Goal: Task Accomplishment & Management: Manage account settings

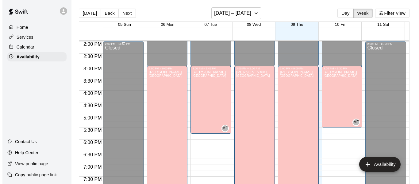
scroll to position [343, 0]
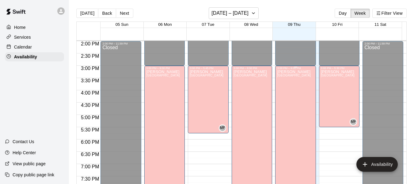
click at [287, 103] on div "[PERSON_NAME][GEOGRAPHIC_DATA][PERSON_NAME][PERSON_NAME][PERSON_NAME][PERSON_NA…" at bounding box center [294, 162] width 34 height 184
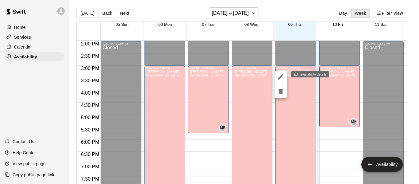
click at [280, 76] on icon "edit" at bounding box center [281, 77] width 6 height 6
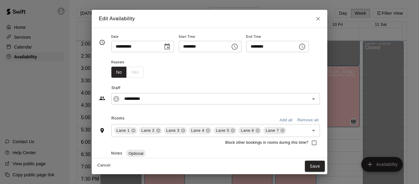
click at [238, 48] on icon "Choose time, selected time is 3:00 PM" at bounding box center [234, 46] width 7 height 7
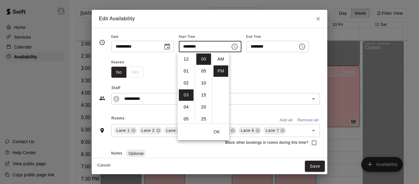
scroll to position [11, 0]
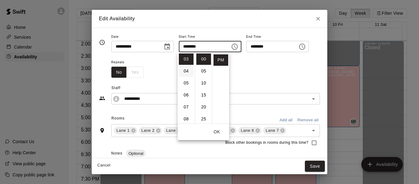
click at [186, 70] on li "04" at bounding box center [186, 70] width 15 height 11
click at [202, 108] on li "30" at bounding box center [203, 108] width 15 height 11
type input "********"
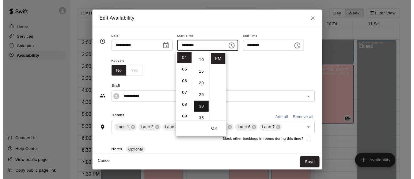
scroll to position [72, 0]
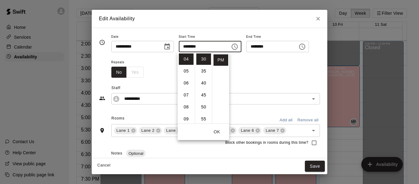
click at [216, 129] on button "OK" at bounding box center [217, 131] width 20 height 11
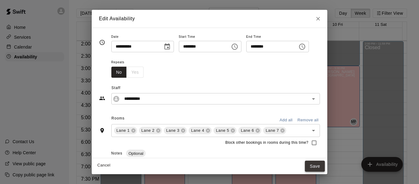
click at [322, 165] on button "Save" at bounding box center [315, 165] width 20 height 11
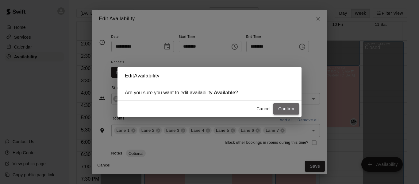
click at [286, 105] on button "Confirm" at bounding box center [286, 108] width 26 height 11
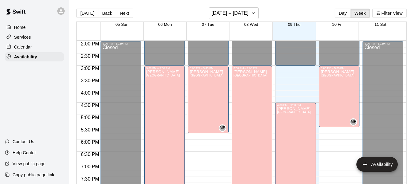
click at [29, 47] on p "Calendar" at bounding box center [23, 47] width 18 height 6
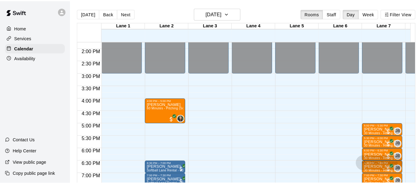
scroll to position [337, 0]
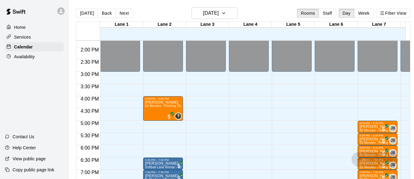
click at [22, 26] on p "Home" at bounding box center [20, 27] width 12 height 6
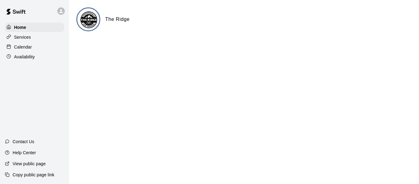
click at [24, 45] on p "Calendar" at bounding box center [23, 47] width 18 height 6
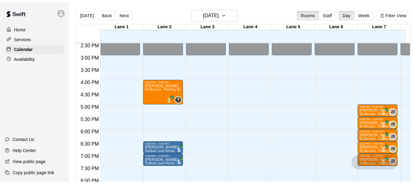
scroll to position [356, 0]
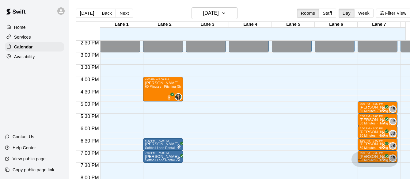
click at [30, 58] on p "Availability" at bounding box center [24, 57] width 21 height 6
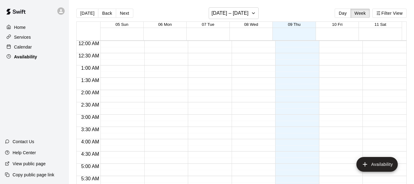
scroll to position [328, 0]
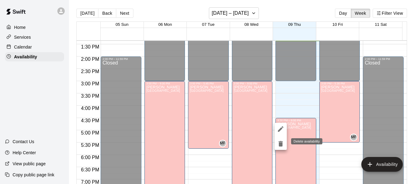
click at [280, 143] on icon "delete" at bounding box center [280, 144] width 4 height 6
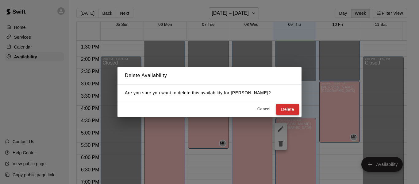
click at [287, 109] on button "Delete" at bounding box center [287, 109] width 23 height 11
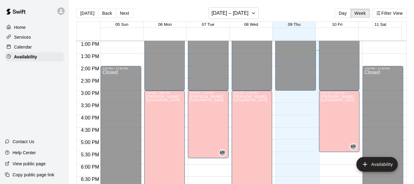
scroll to position [318, 0]
